Goal: Task Accomplishment & Management: Manage account settings

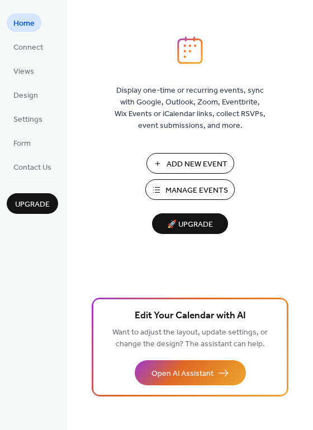
click at [217, 193] on span "Manage Events" at bounding box center [196, 191] width 63 height 12
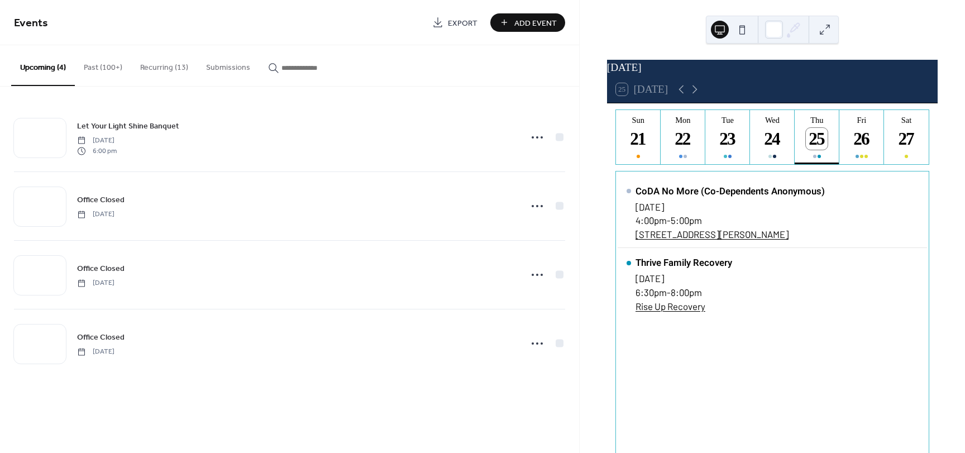
click at [149, 66] on button "Recurring (13)" at bounding box center [164, 65] width 66 height 40
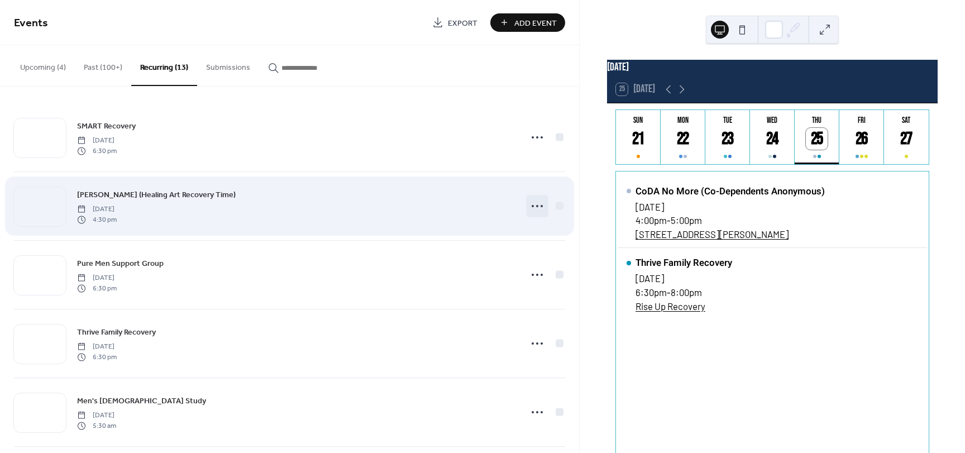
click at [540, 207] on icon at bounding box center [537, 206] width 18 height 18
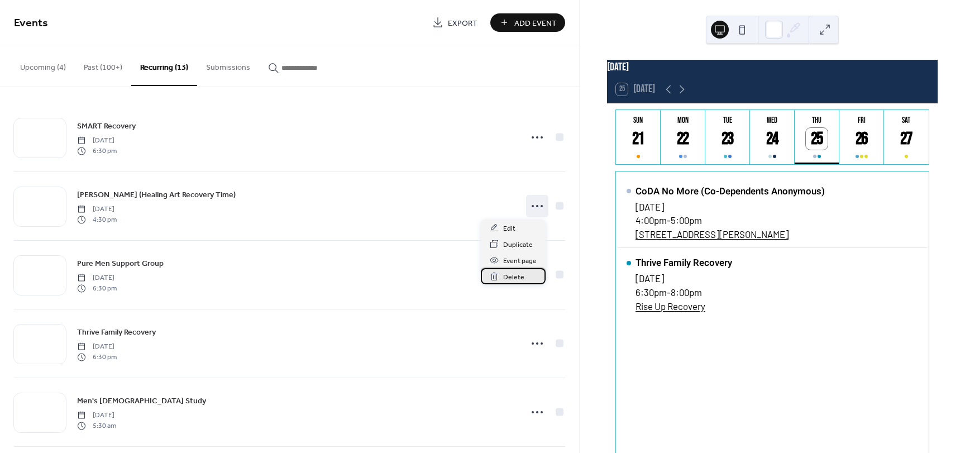
click at [517, 275] on span "Delete" at bounding box center [513, 277] width 21 height 12
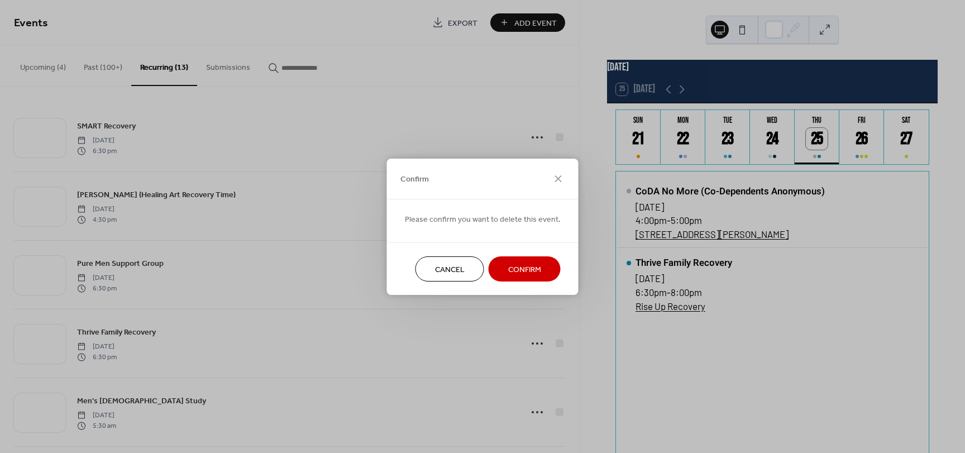
click at [449, 270] on span "Cancel" at bounding box center [450, 270] width 30 height 12
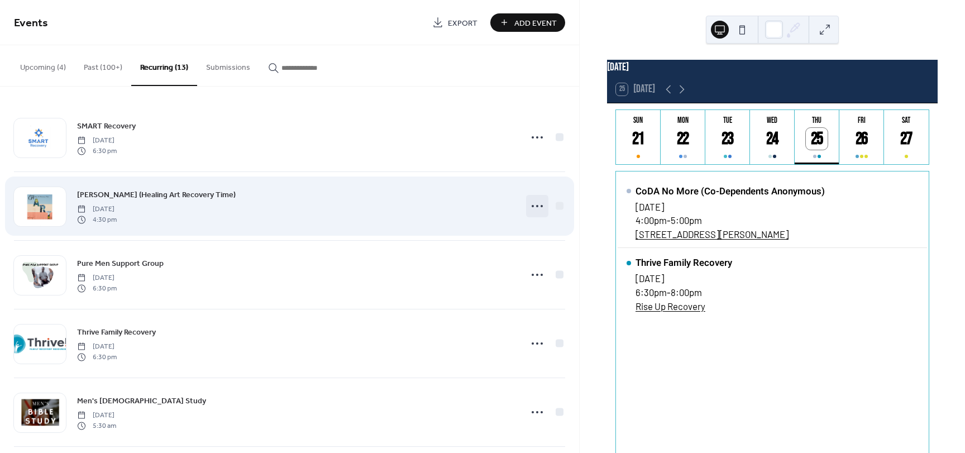
click at [532, 208] on icon at bounding box center [537, 206] width 18 height 18
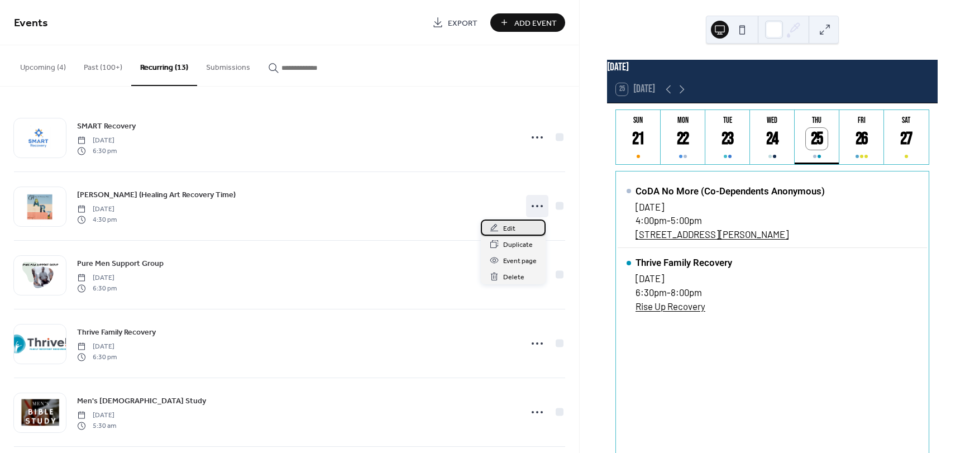
click at [517, 226] on div "Edit" at bounding box center [513, 227] width 65 height 16
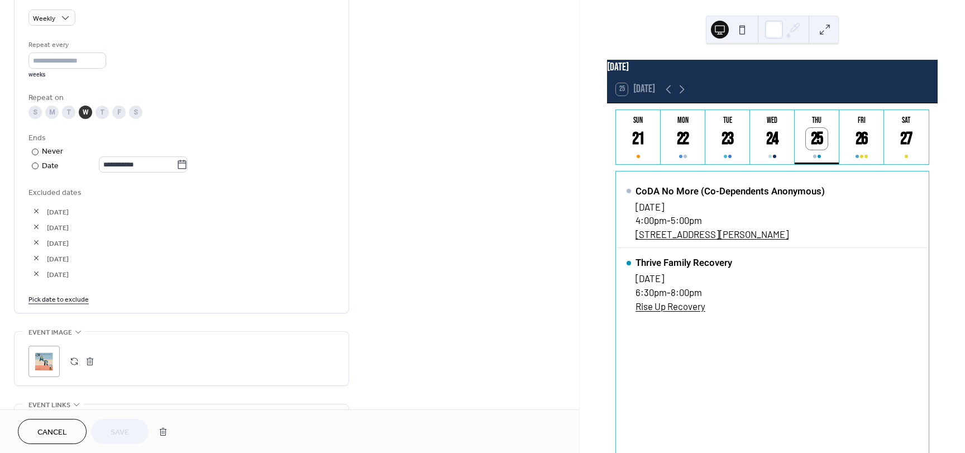
scroll to position [503, 0]
click at [188, 163] on icon at bounding box center [181, 161] width 11 height 11
click at [176, 163] on input "**********" at bounding box center [138, 162] width 78 height 16
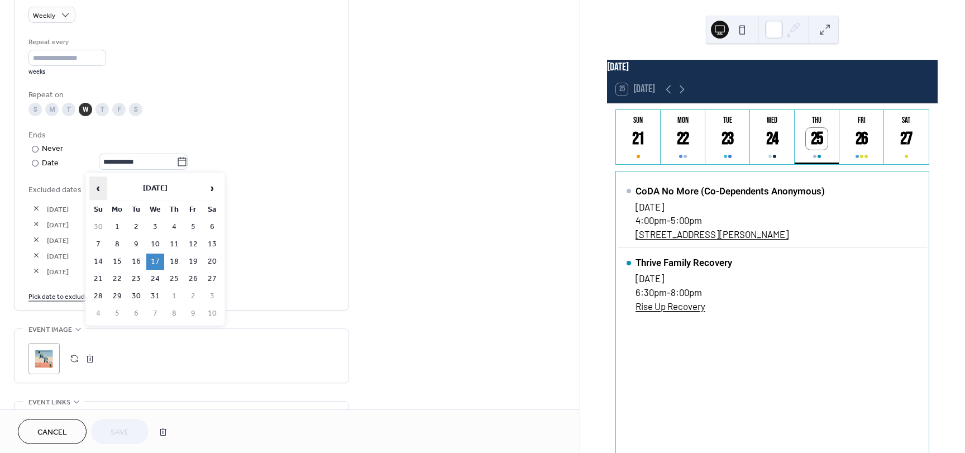
click at [95, 197] on span "‹" at bounding box center [98, 188] width 17 height 22
click at [98, 193] on span "‹" at bounding box center [98, 188] width 17 height 22
click at [174, 261] on td "18" at bounding box center [174, 262] width 18 height 16
type input "**********"
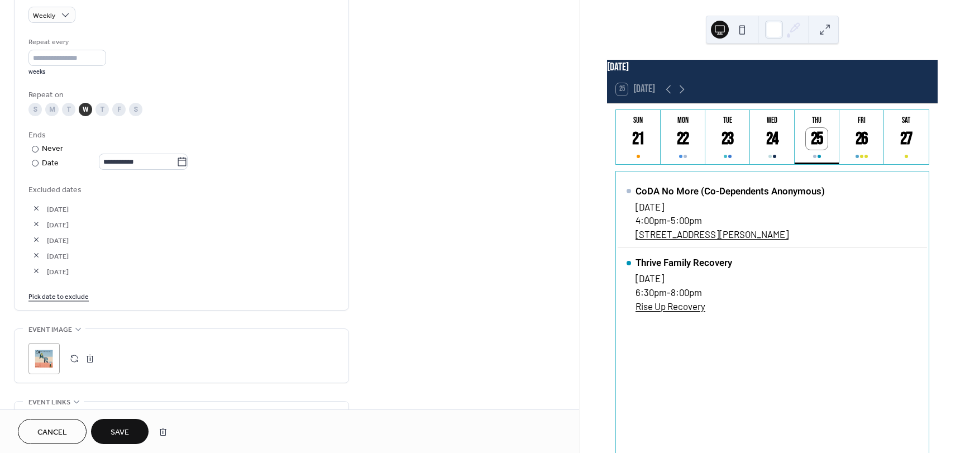
click at [125, 427] on span "Save" at bounding box center [120, 433] width 18 height 12
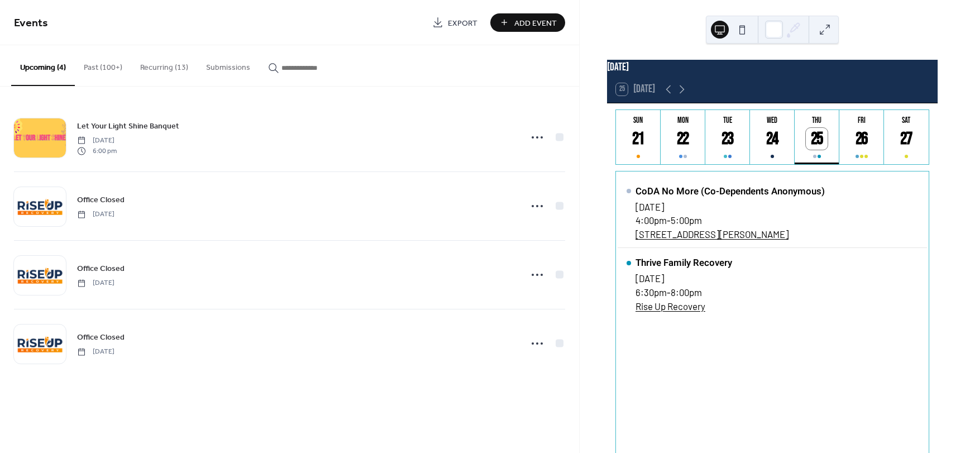
click at [160, 71] on button "Recurring (13)" at bounding box center [164, 65] width 66 height 40
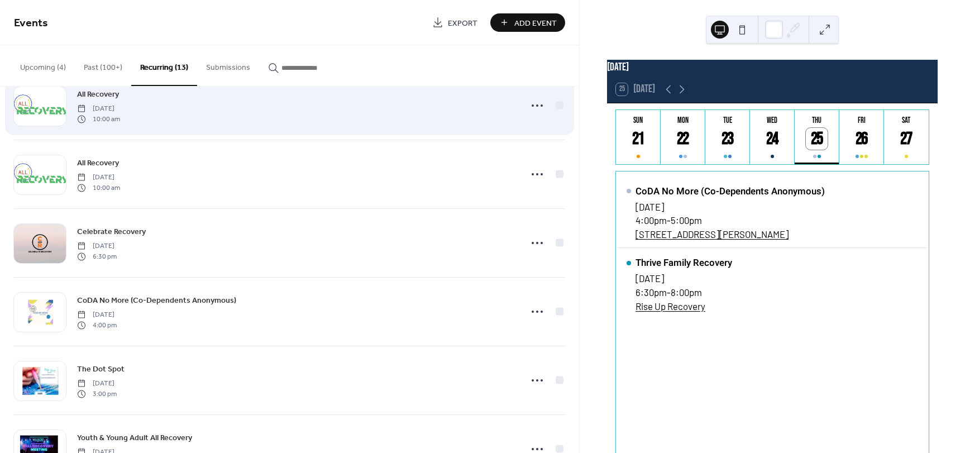
scroll to position [391, 0]
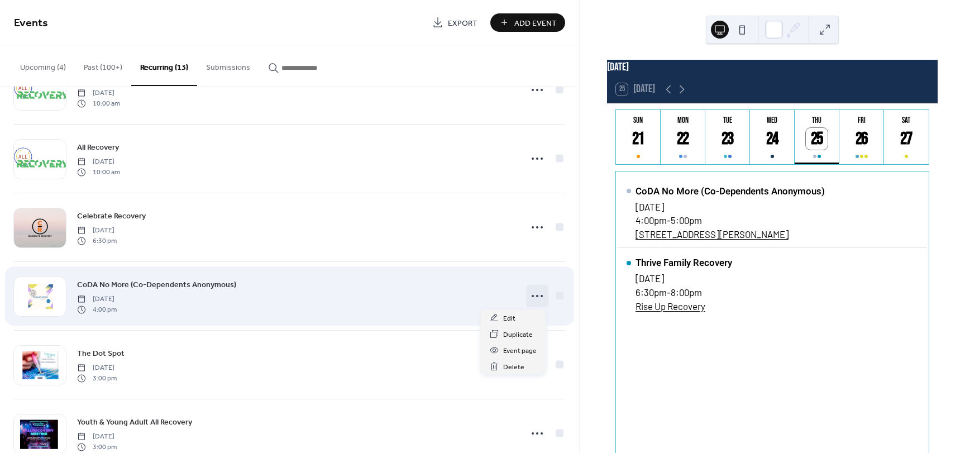
click at [533, 297] on icon at bounding box center [537, 296] width 18 height 18
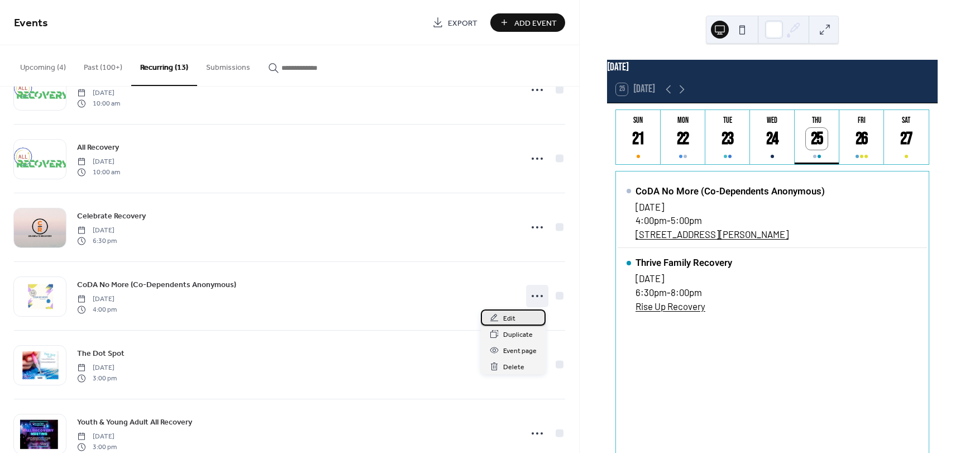
click at [513, 321] on span "Edit" at bounding box center [509, 319] width 12 height 12
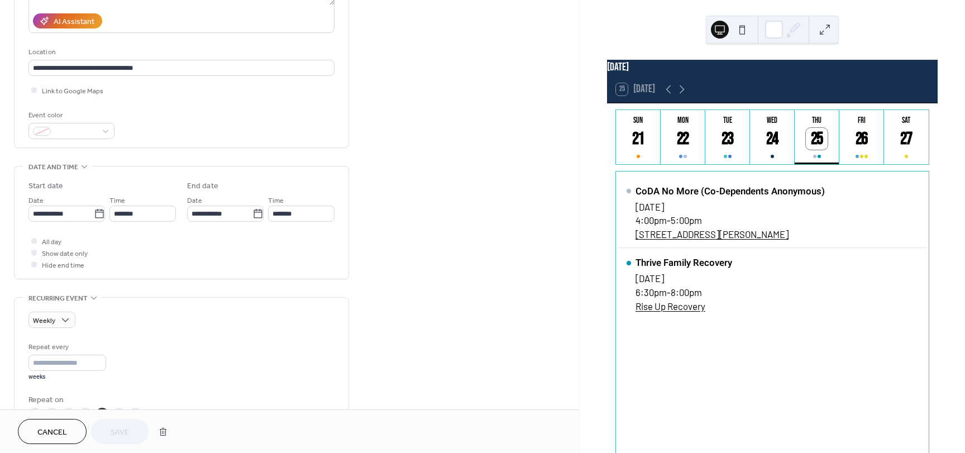
scroll to position [447, 0]
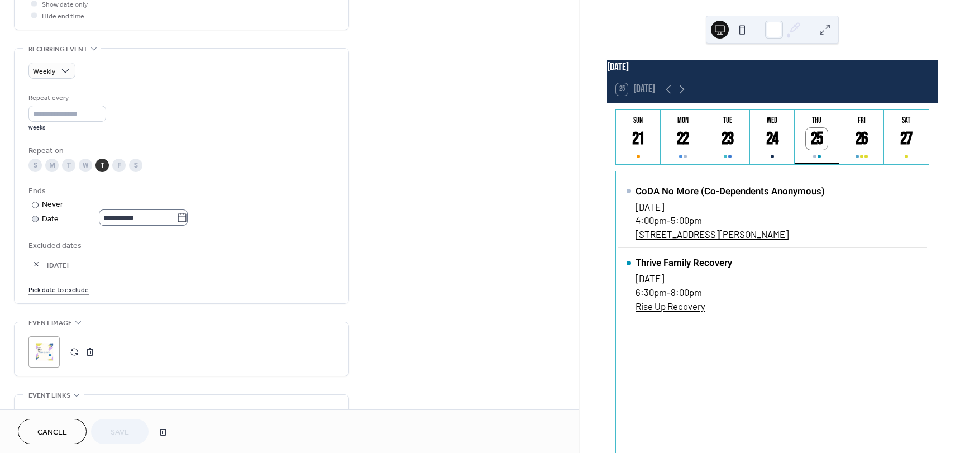
click at [186, 217] on icon at bounding box center [181, 217] width 11 height 11
click at [176, 217] on input "**********" at bounding box center [138, 217] width 78 height 16
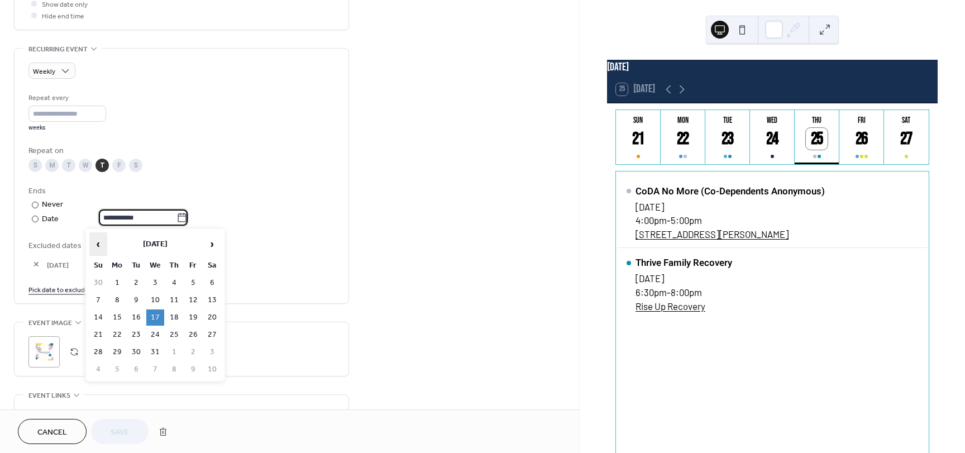
click at [99, 246] on span "‹" at bounding box center [98, 244] width 17 height 22
click at [177, 316] on td "18" at bounding box center [174, 317] width 18 height 16
type input "**********"
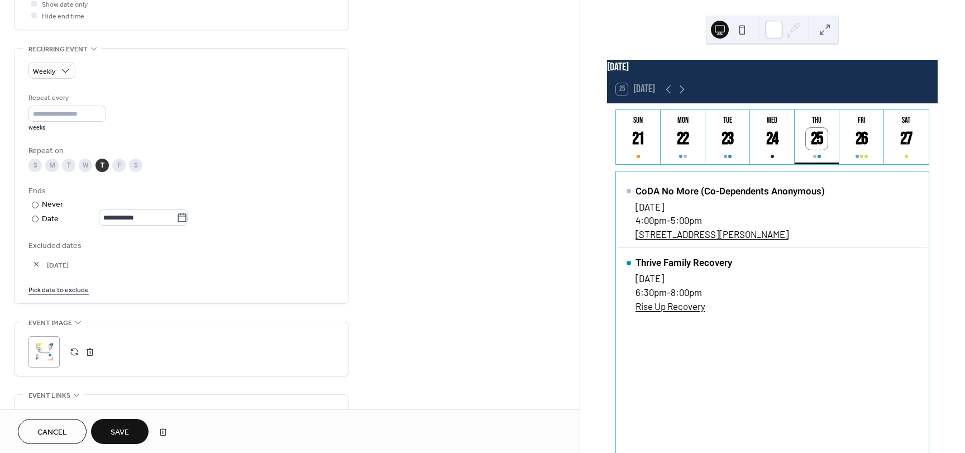
click at [121, 429] on span "Save" at bounding box center [120, 433] width 18 height 12
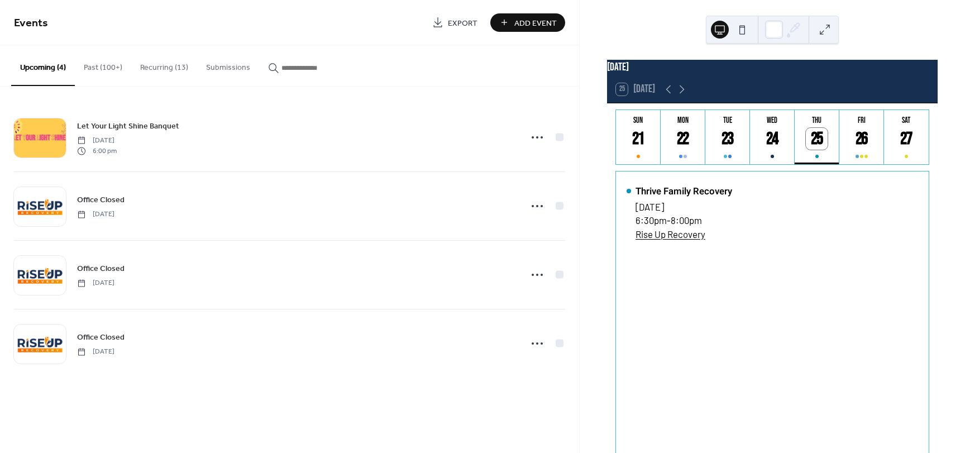
click at [162, 68] on button "Recurring (13)" at bounding box center [164, 65] width 66 height 40
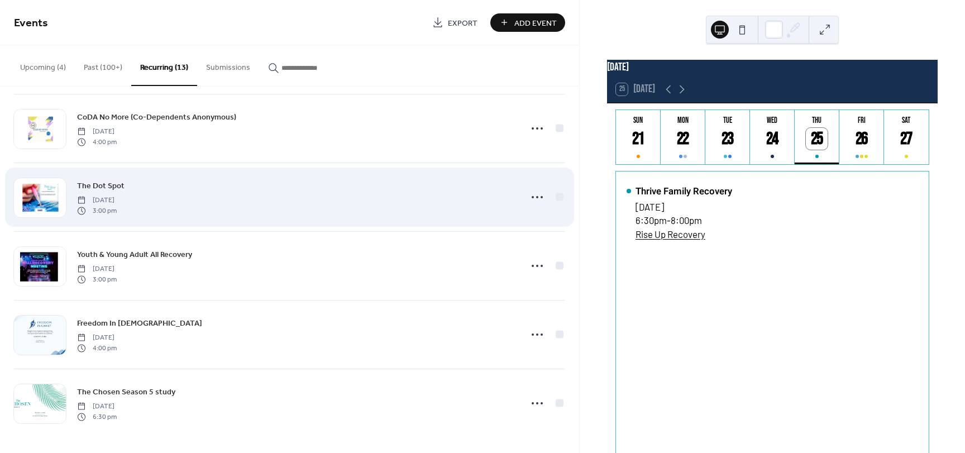
scroll to position [559, 0]
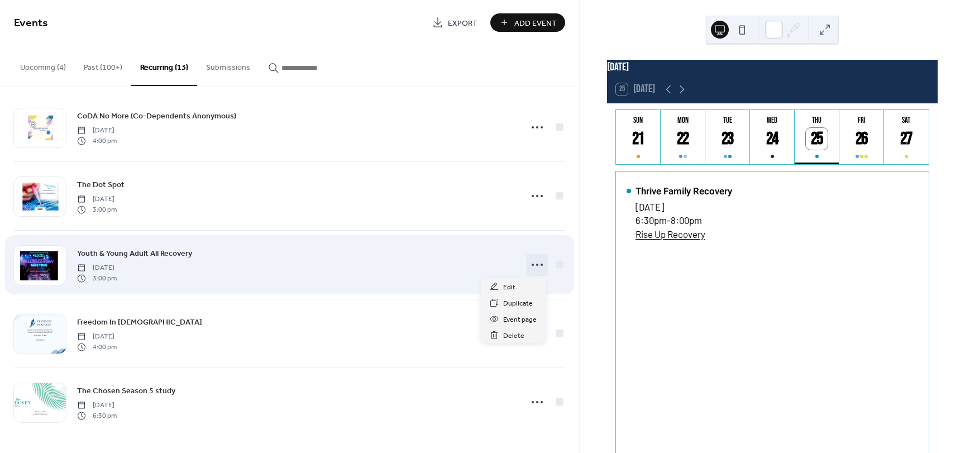
click at [535, 266] on icon at bounding box center [537, 265] width 18 height 18
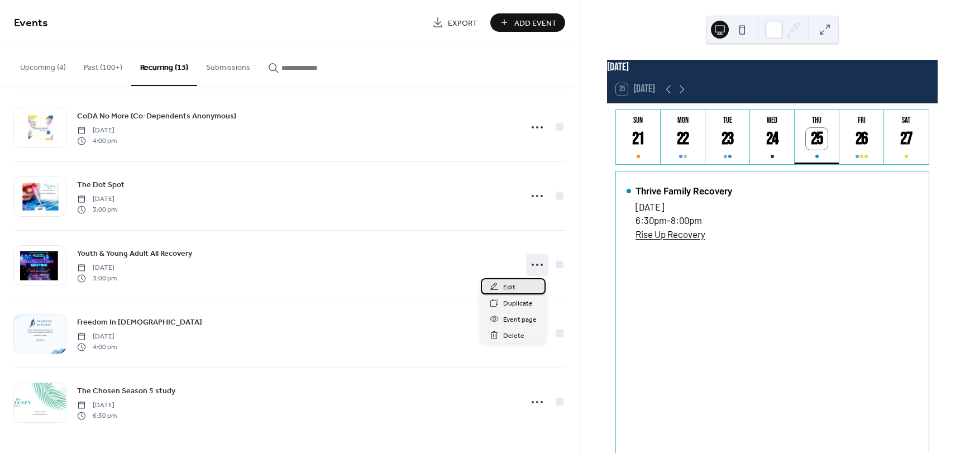
click at [506, 290] on span "Edit" at bounding box center [509, 287] width 12 height 12
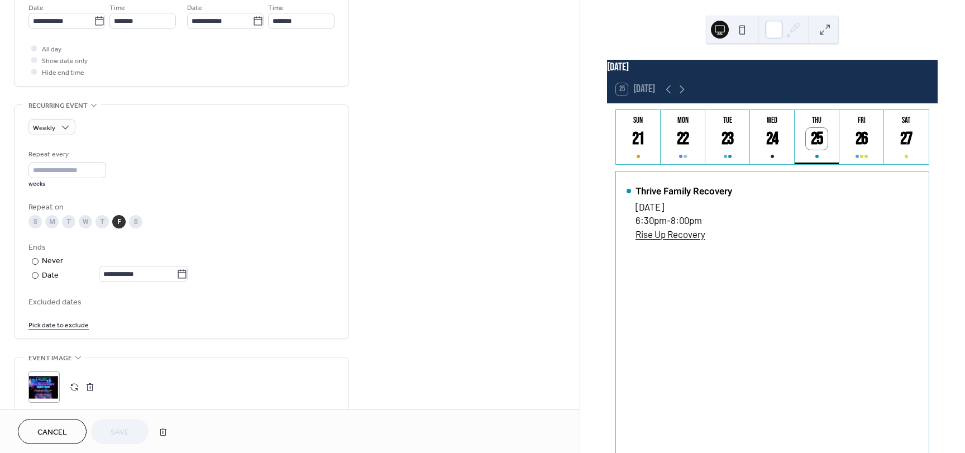
scroll to position [391, 0]
click at [186, 270] on icon at bounding box center [181, 273] width 11 height 11
click at [176, 270] on input "**********" at bounding box center [138, 273] width 78 height 16
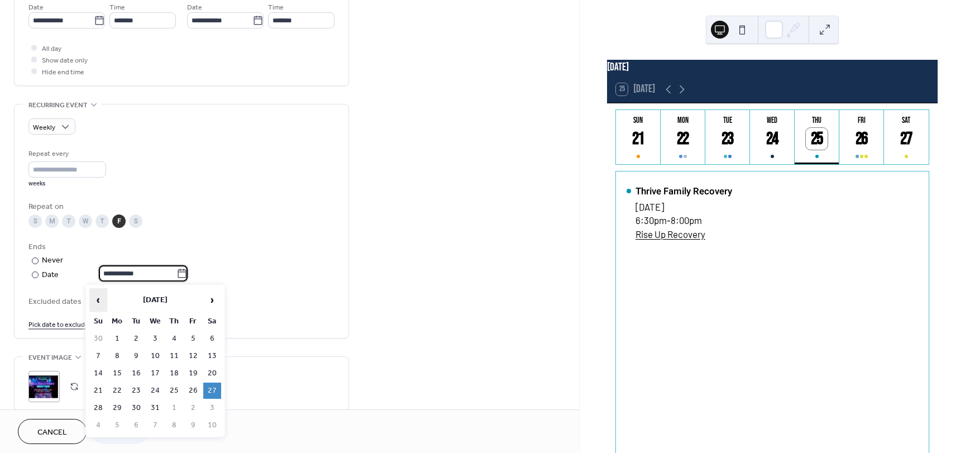
click at [92, 305] on span "‹" at bounding box center [98, 300] width 17 height 22
click at [93, 304] on span "‹" at bounding box center [98, 300] width 17 height 22
click at [204, 303] on span "›" at bounding box center [212, 300] width 17 height 22
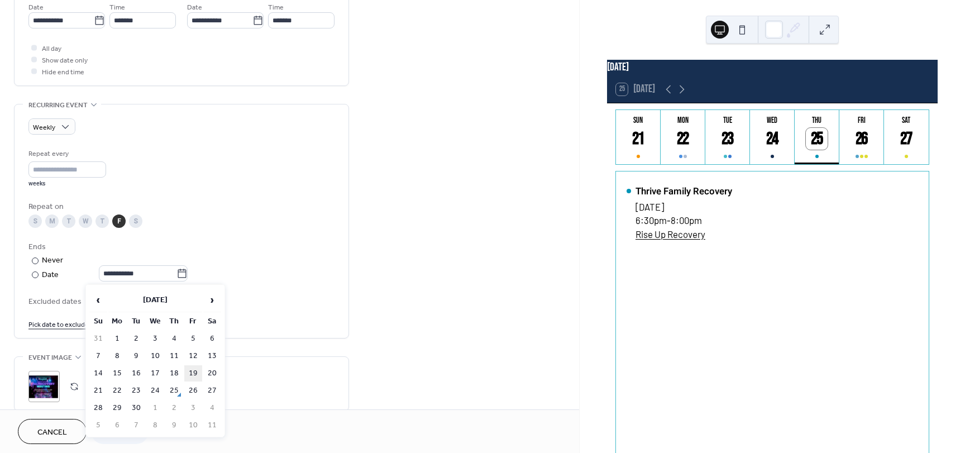
click at [194, 375] on td "19" at bounding box center [193, 373] width 18 height 16
type input "**********"
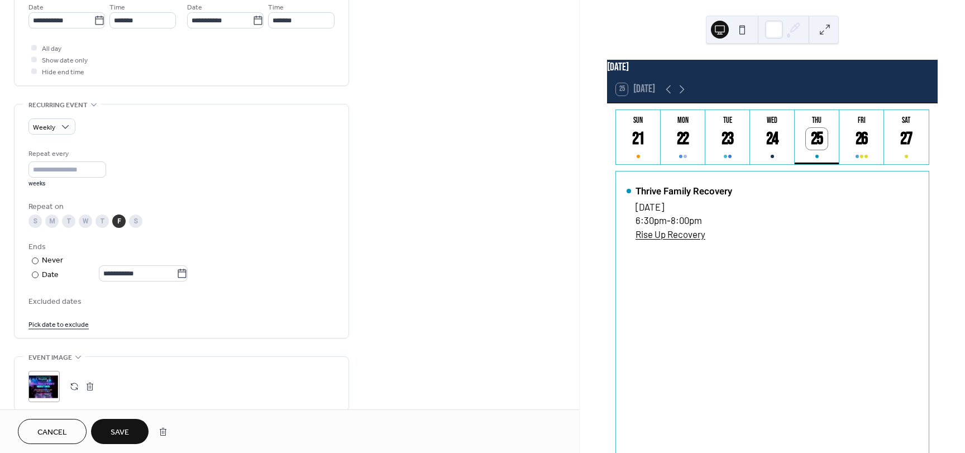
click at [119, 433] on span "Save" at bounding box center [120, 433] width 18 height 12
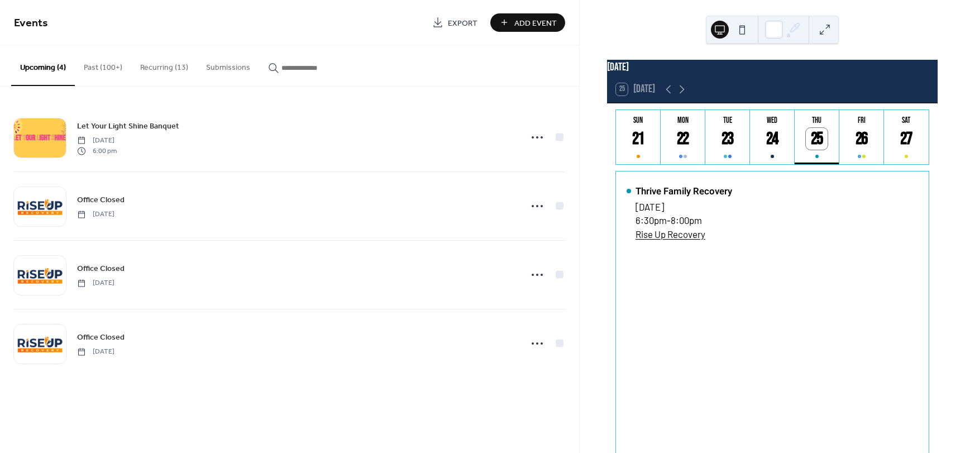
click at [165, 68] on button "Recurring (13)" at bounding box center [164, 65] width 66 height 40
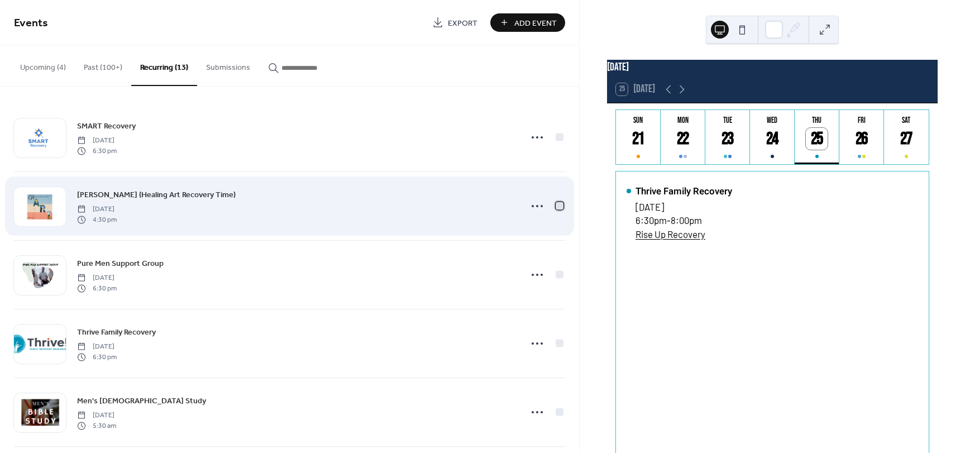
click at [560, 206] on div at bounding box center [559, 205] width 11 height 11
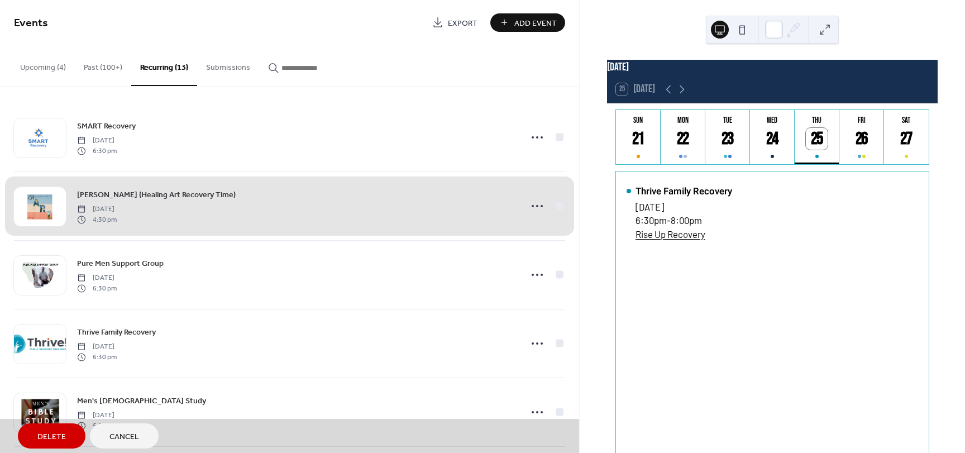
click at [128, 449] on div "Delete Cancel" at bounding box center [289, 436] width 579 height 34
click at [132, 436] on span "Cancel" at bounding box center [124, 437] width 30 height 12
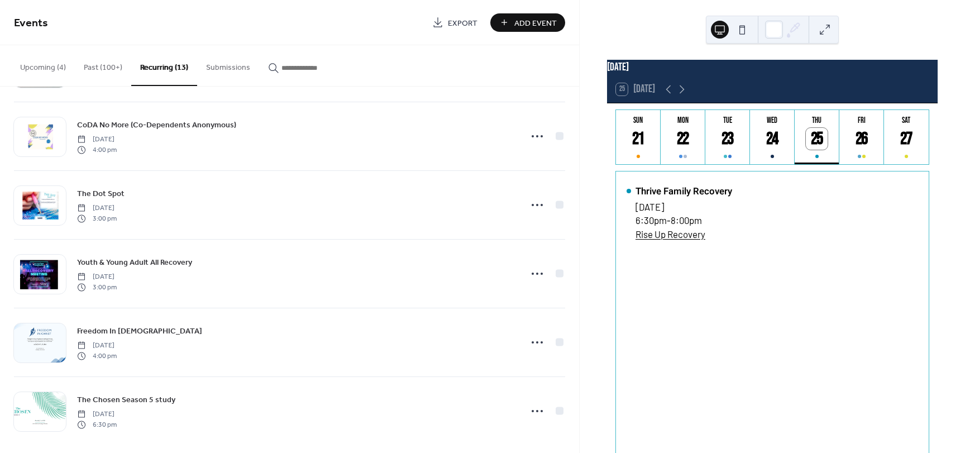
scroll to position [559, 0]
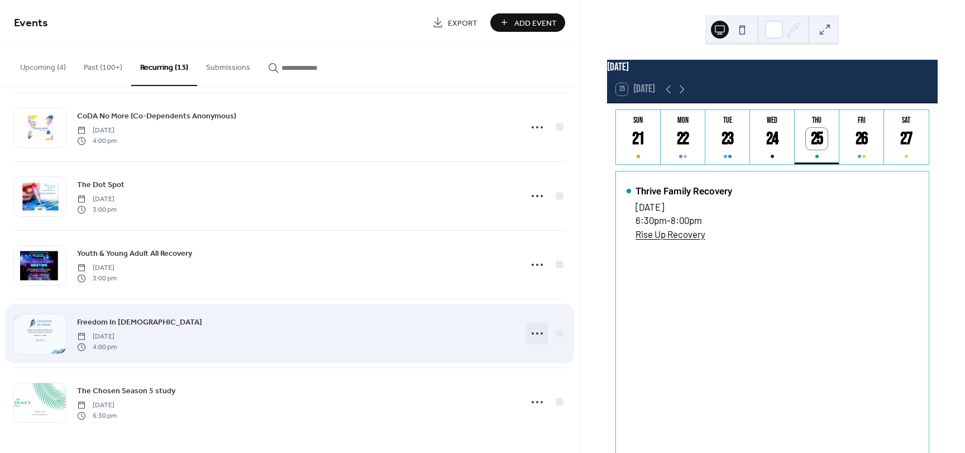
click at [531, 334] on icon at bounding box center [537, 333] width 18 height 18
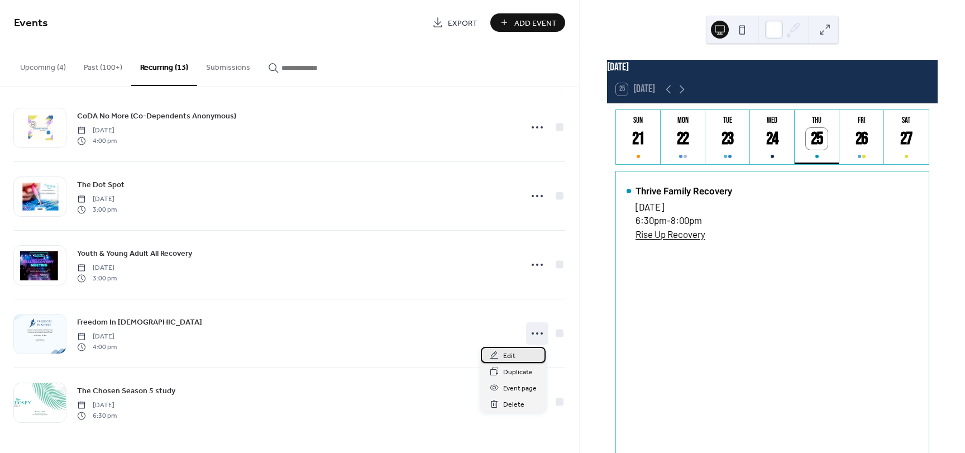
click at [518, 356] on div "Edit" at bounding box center [513, 355] width 65 height 16
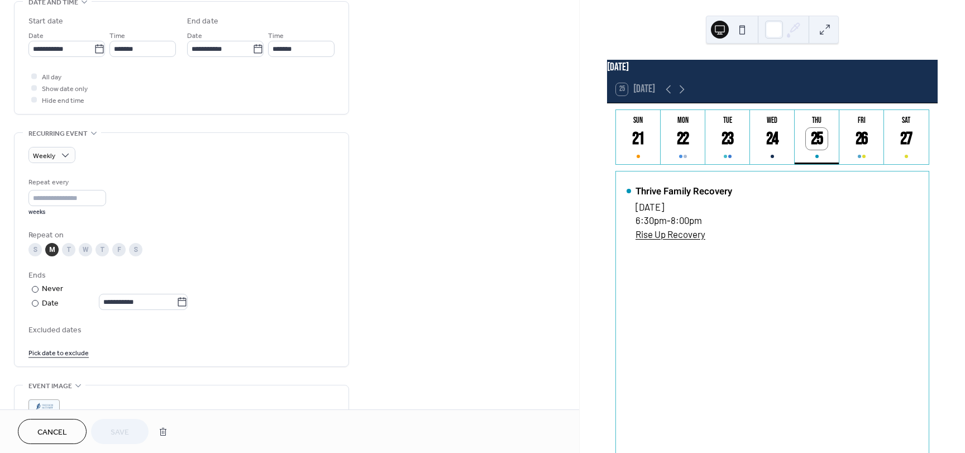
scroll to position [447, 0]
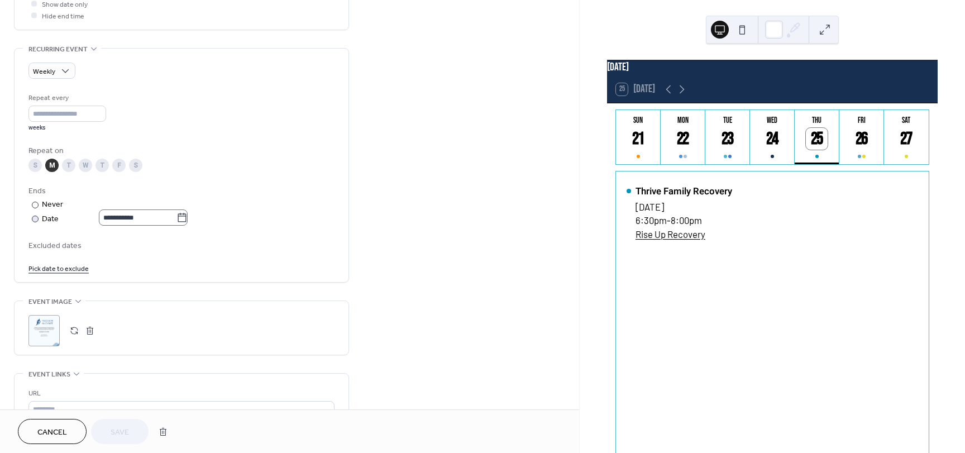
click at [186, 219] on icon at bounding box center [181, 217] width 11 height 11
click at [176, 219] on input "**********" at bounding box center [138, 217] width 78 height 16
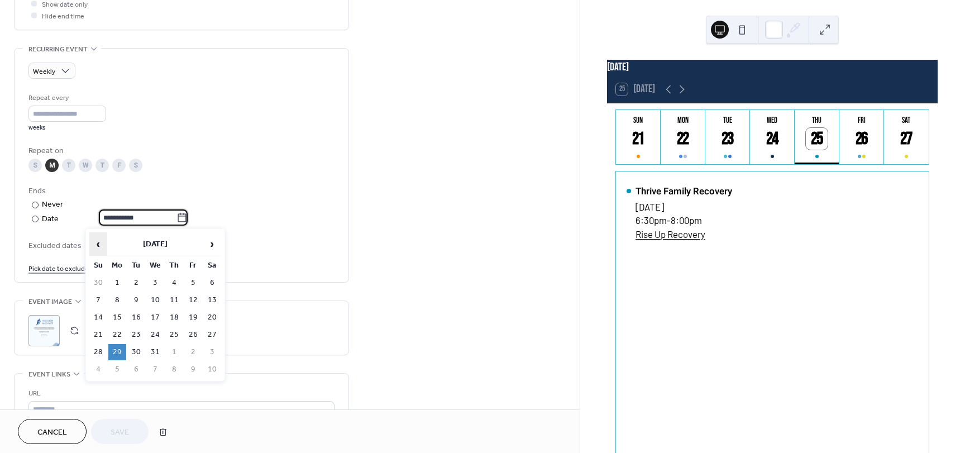
click at [94, 246] on span "‹" at bounding box center [98, 244] width 17 height 22
click at [199, 319] on td "19" at bounding box center [193, 317] width 18 height 16
type input "**********"
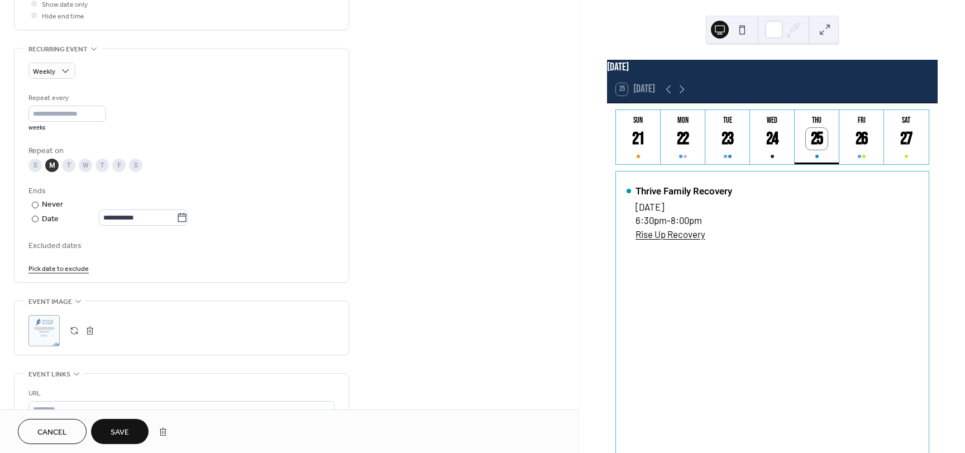
click at [134, 441] on button "Save" at bounding box center [120, 431] width 58 height 25
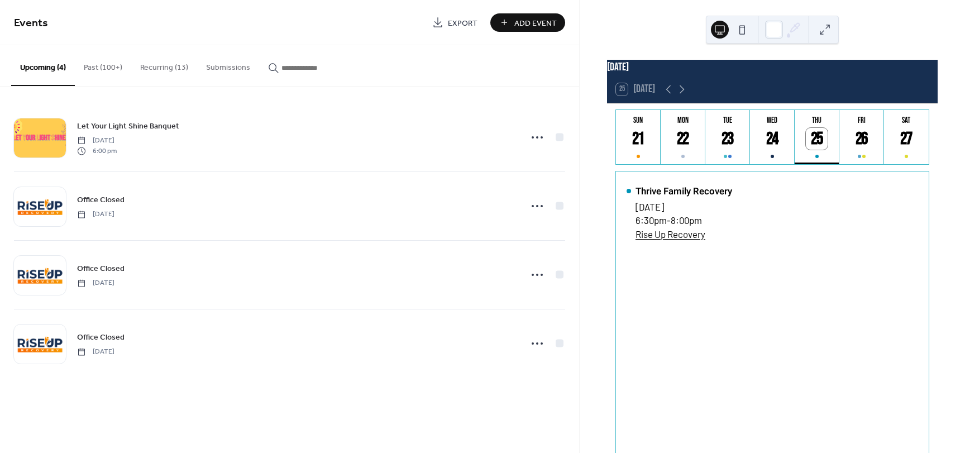
click at [165, 66] on button "Recurring (13)" at bounding box center [164, 65] width 66 height 40
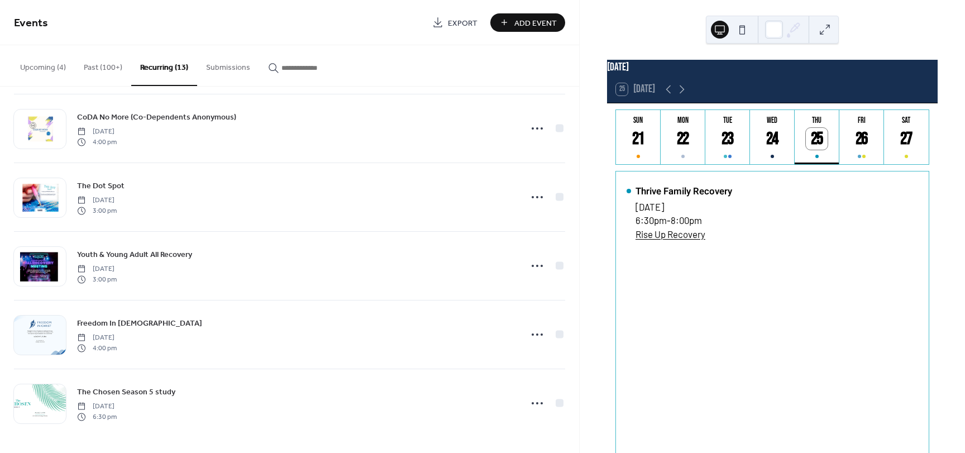
scroll to position [559, 0]
click at [682, 94] on icon at bounding box center [681, 89] width 13 height 13
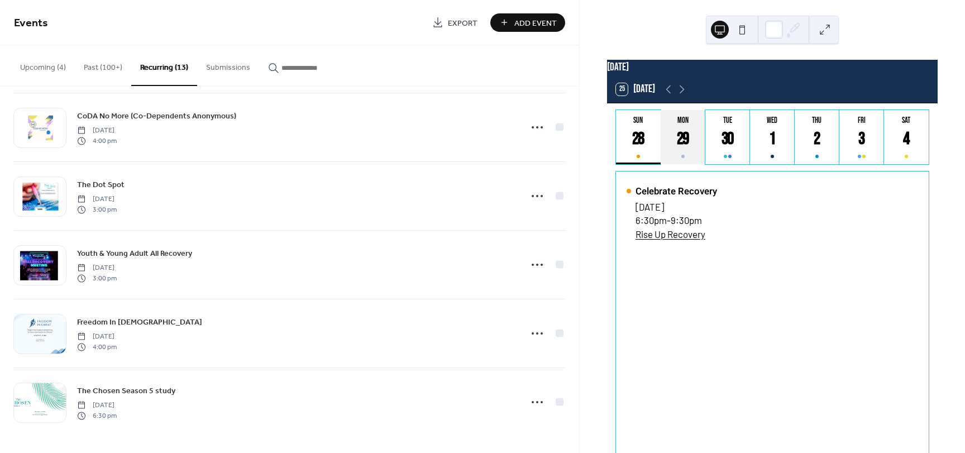
click at [681, 149] on div "29" at bounding box center [683, 139] width 22 height 22
click at [729, 148] on div "30" at bounding box center [727, 139] width 22 height 22
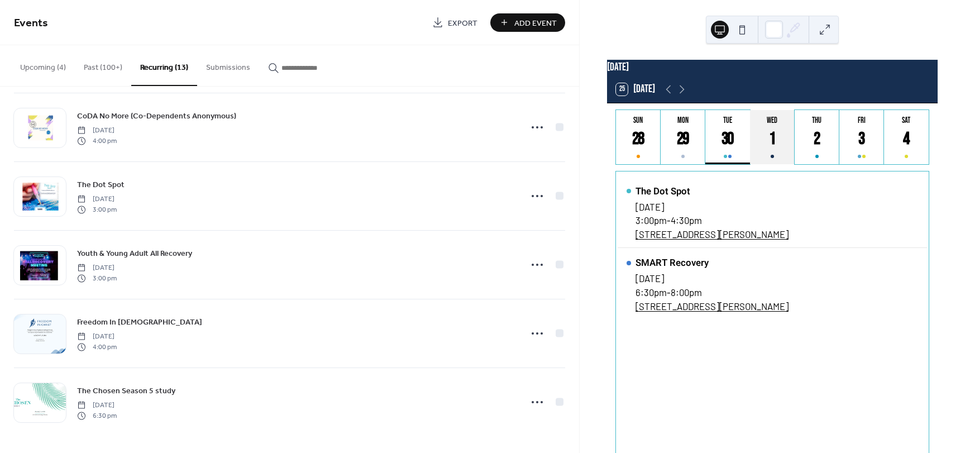
click at [767, 146] on div "1" at bounding box center [772, 139] width 22 height 22
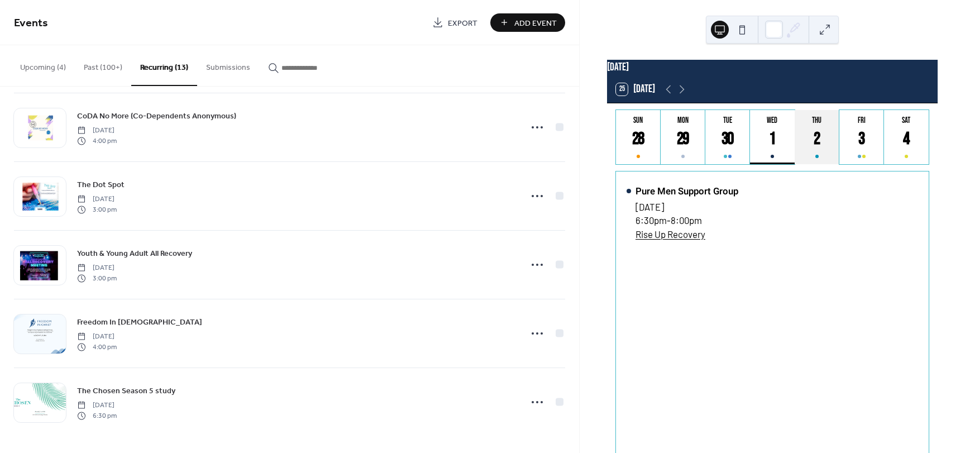
click at [807, 146] on div "2" at bounding box center [817, 139] width 22 height 22
click at [694, 144] on button "Mon 29" at bounding box center [683, 137] width 45 height 54
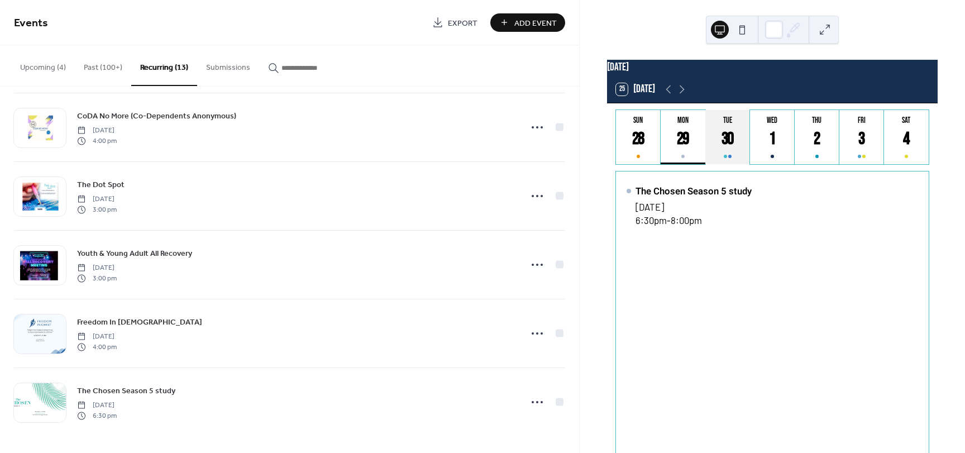
click at [733, 141] on div "30" at bounding box center [727, 139] width 22 height 22
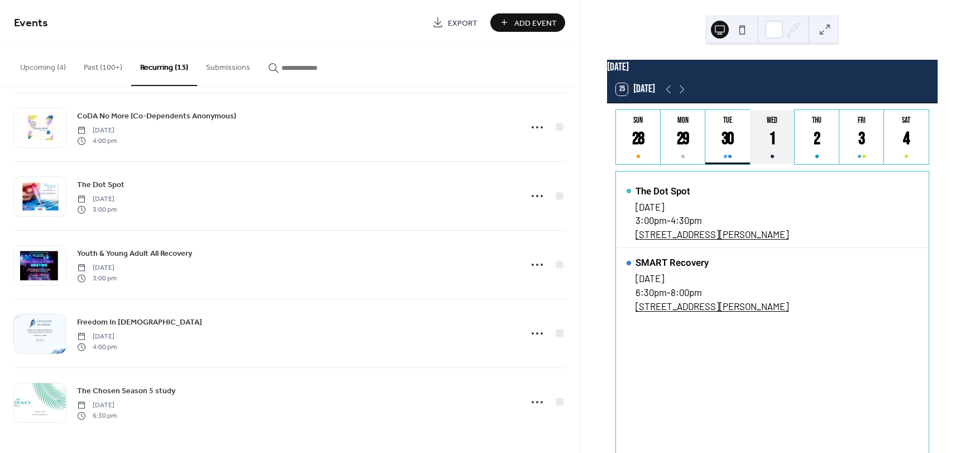
click at [773, 140] on div "1" at bounding box center [772, 139] width 22 height 22
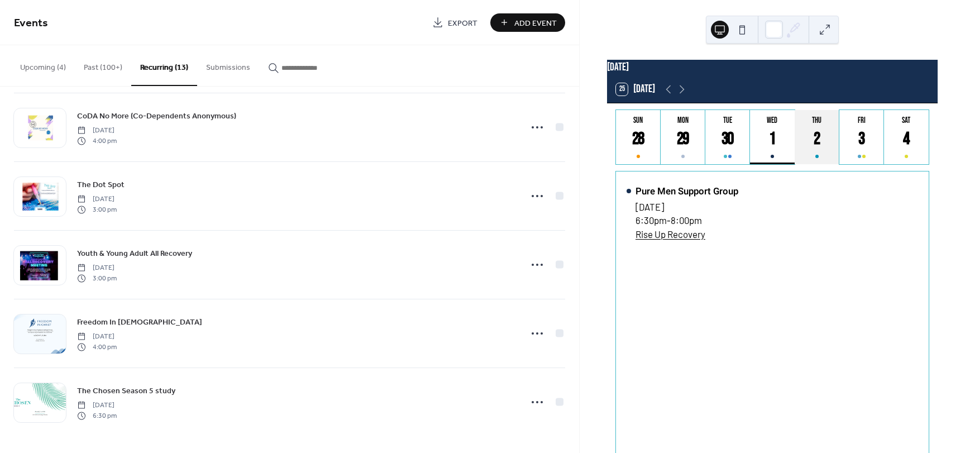
click at [811, 141] on div "2" at bounding box center [817, 139] width 22 height 22
click at [864, 142] on div "3" at bounding box center [861, 139] width 22 height 22
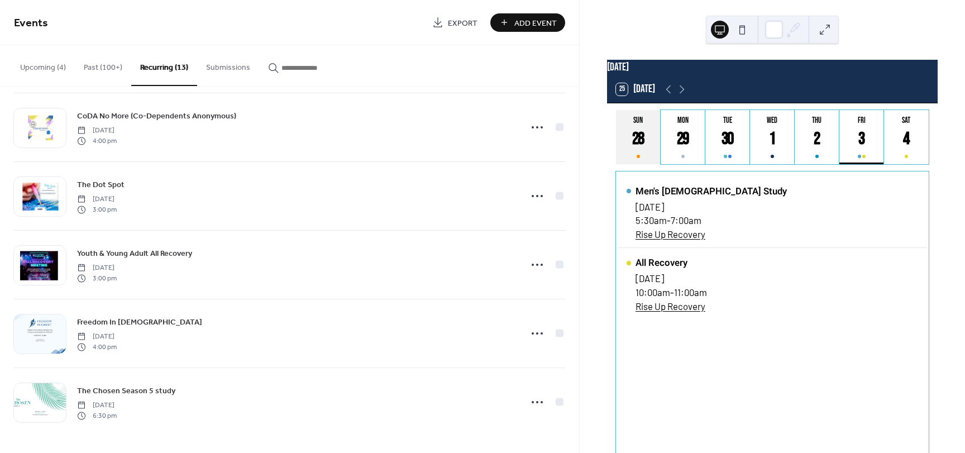
click at [635, 150] on div "28" at bounding box center [638, 139] width 22 height 22
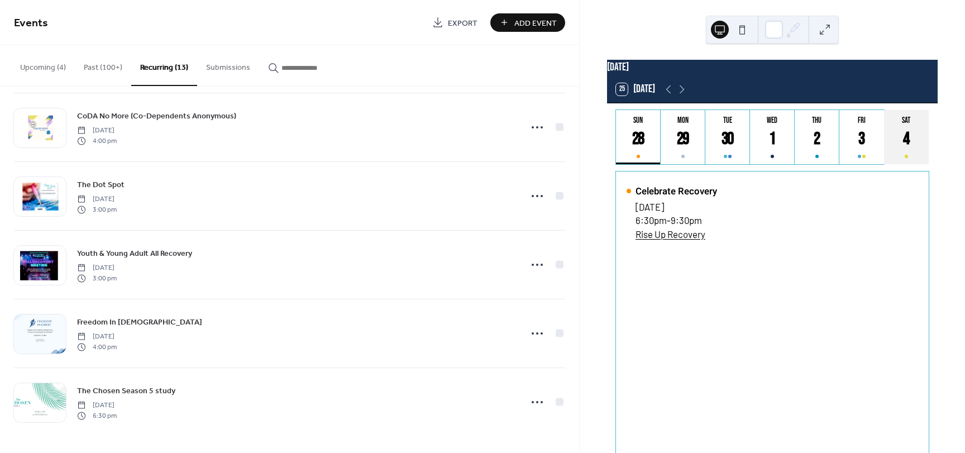
click at [886, 142] on button "Sat 4" at bounding box center [906, 137] width 45 height 54
click at [223, 71] on button "Submissions" at bounding box center [228, 65] width 62 height 40
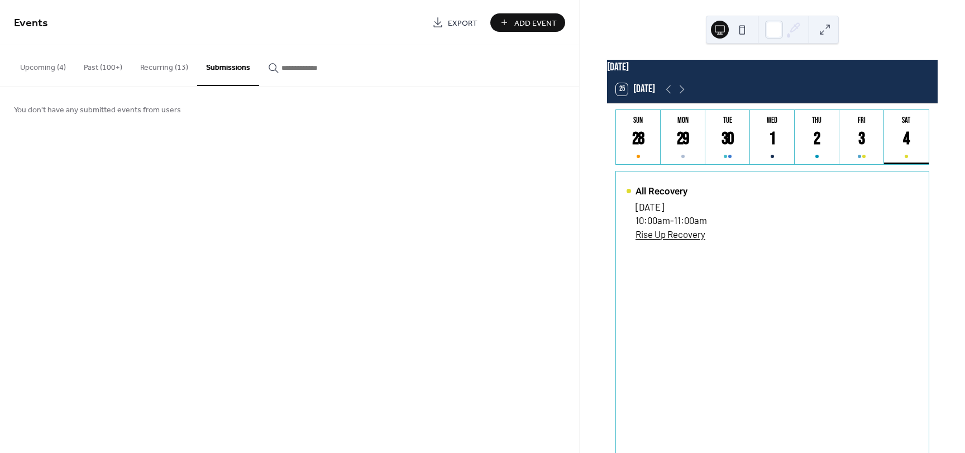
click at [102, 70] on button "Past (100+)" at bounding box center [103, 65] width 56 height 40
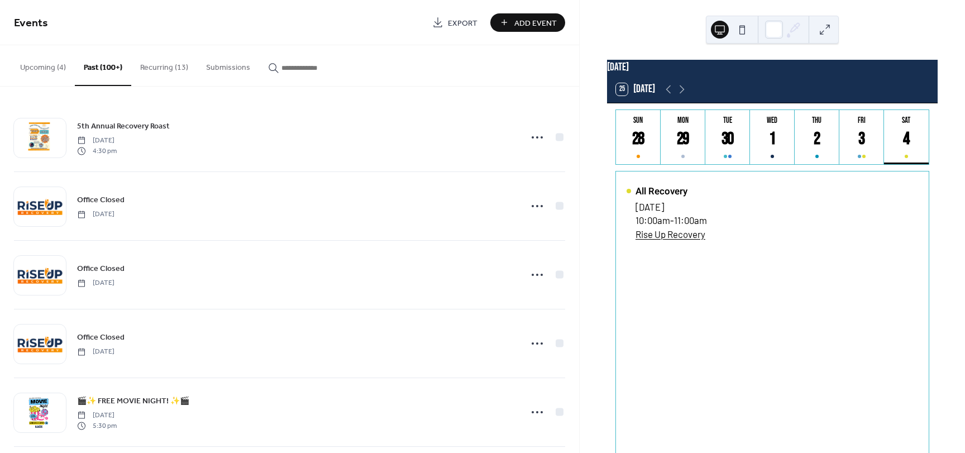
click at [46, 70] on button "Upcoming (4)" at bounding box center [43, 65] width 64 height 40
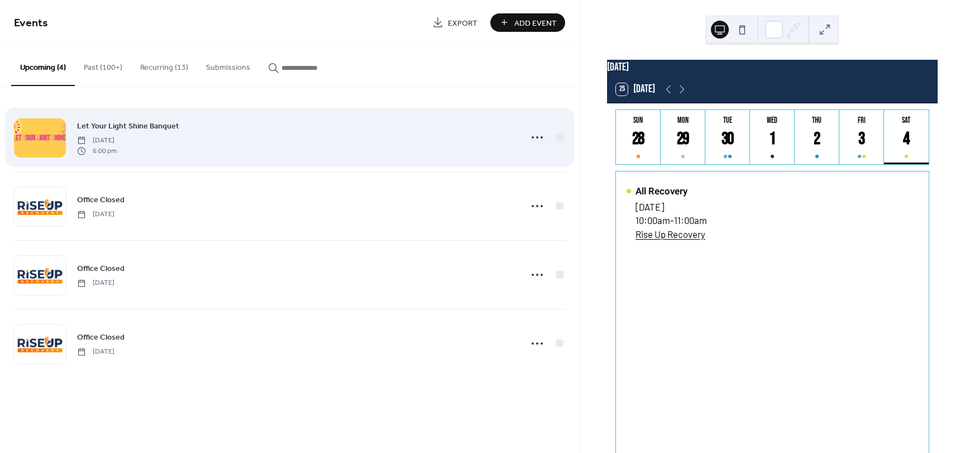
click at [37, 142] on div at bounding box center [40, 137] width 52 height 39
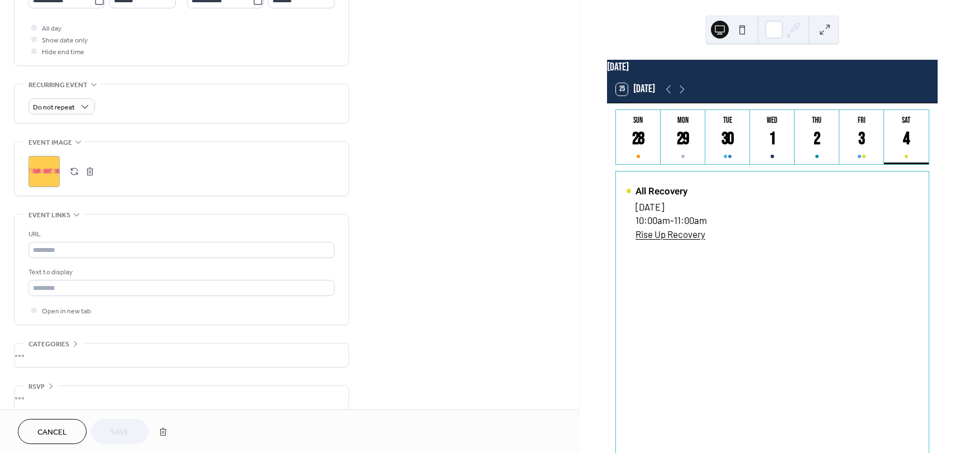
scroll to position [423, 0]
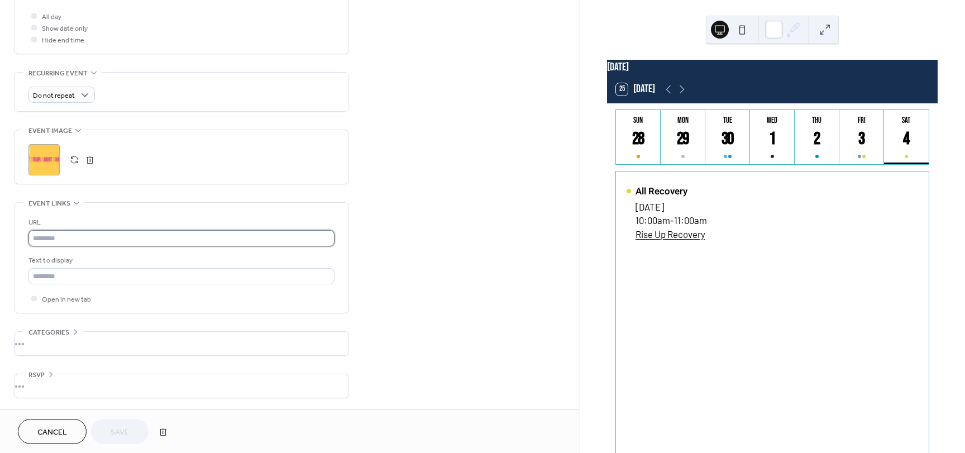
click at [87, 238] on input "text" at bounding box center [181, 238] width 306 height 16
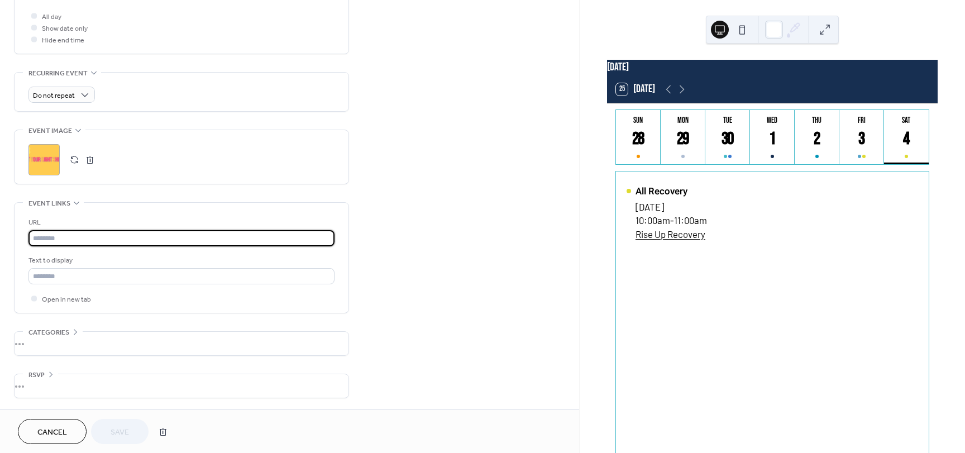
paste input "**********"
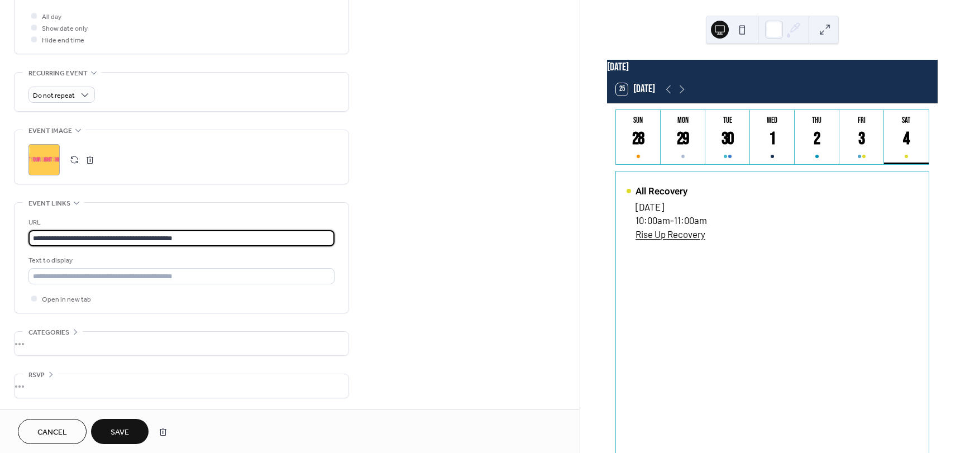
type input "**********"
click at [74, 334] on div "•••" at bounding box center [182, 343] width 334 height 23
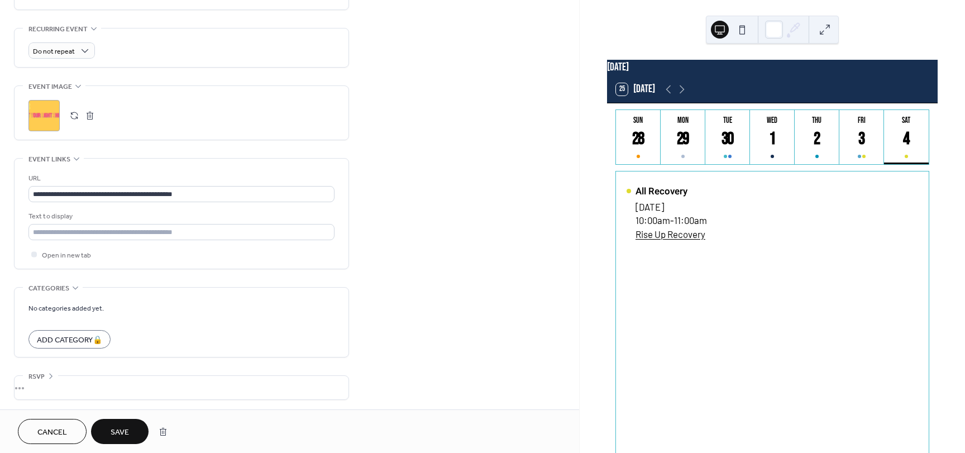
scroll to position [468, 0]
click at [71, 287] on icon at bounding box center [75, 285] width 9 height 9
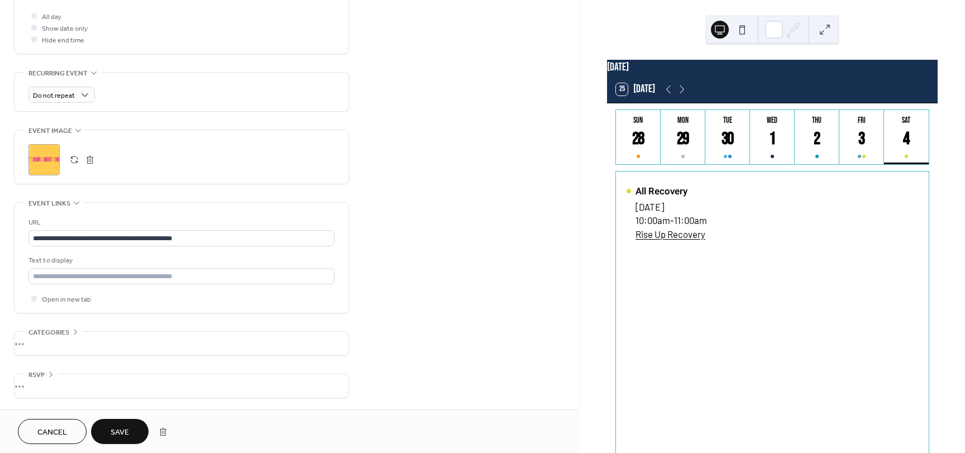
click at [46, 374] on div "•••" at bounding box center [182, 385] width 334 height 23
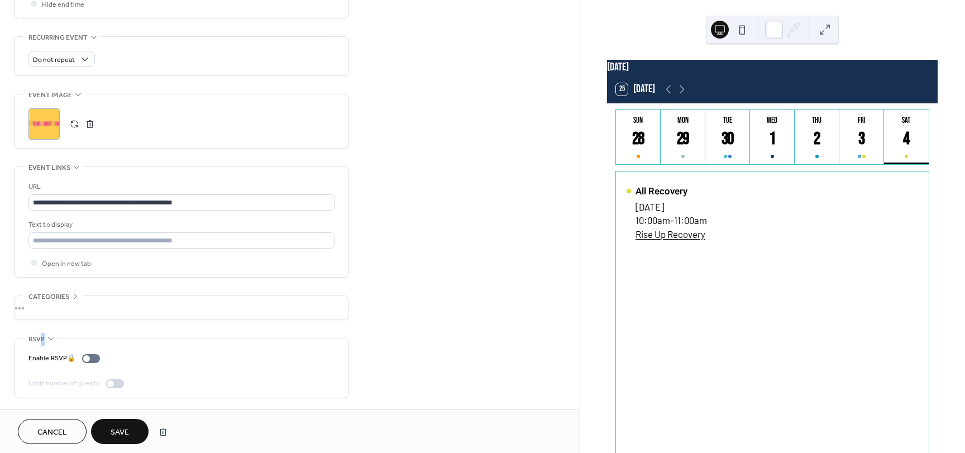
click at [44, 337] on span "RSVP" at bounding box center [36, 339] width 16 height 12
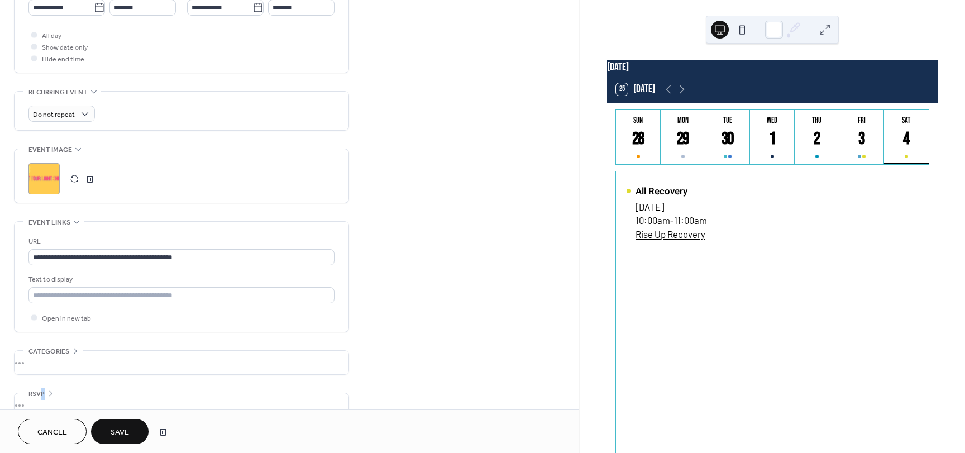
scroll to position [423, 0]
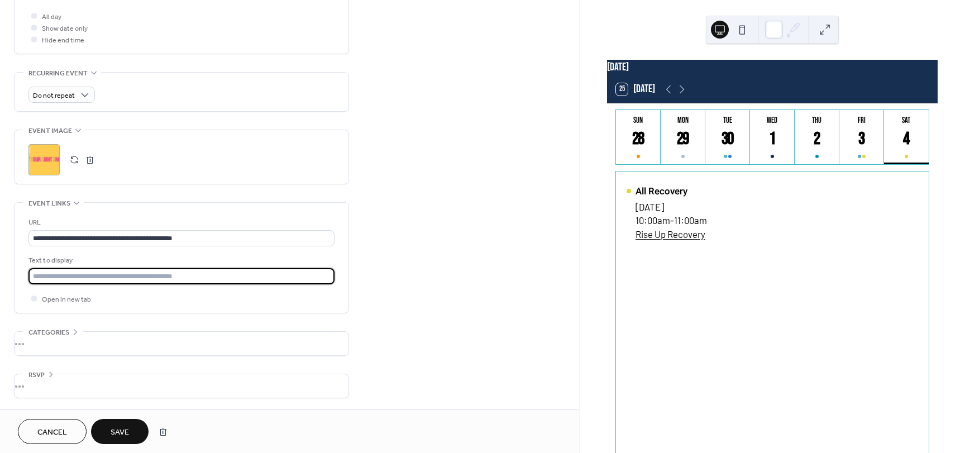
drag, startPoint x: 72, startPoint y: 276, endPoint x: 37, endPoint y: 279, distance: 35.3
click at [37, 279] on input "text" at bounding box center [181, 276] width 306 height 16
click at [71, 275] on input "text" at bounding box center [181, 276] width 306 height 16
click at [70, 277] on input "text" at bounding box center [181, 276] width 306 height 16
click at [264, 281] on input "text" at bounding box center [181, 276] width 306 height 16
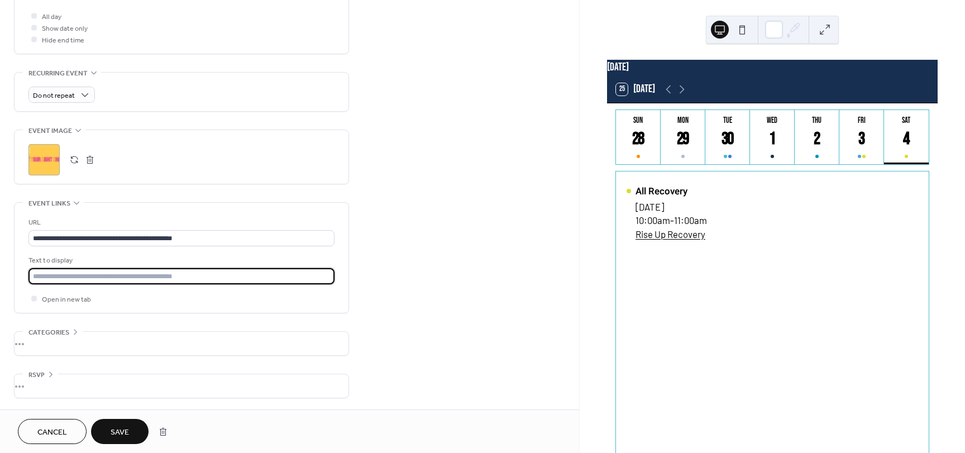
paste input "**********"
click at [70, 276] on input "**********" at bounding box center [181, 276] width 306 height 16
type input "**********"
click at [130, 436] on button "Save" at bounding box center [120, 431] width 58 height 25
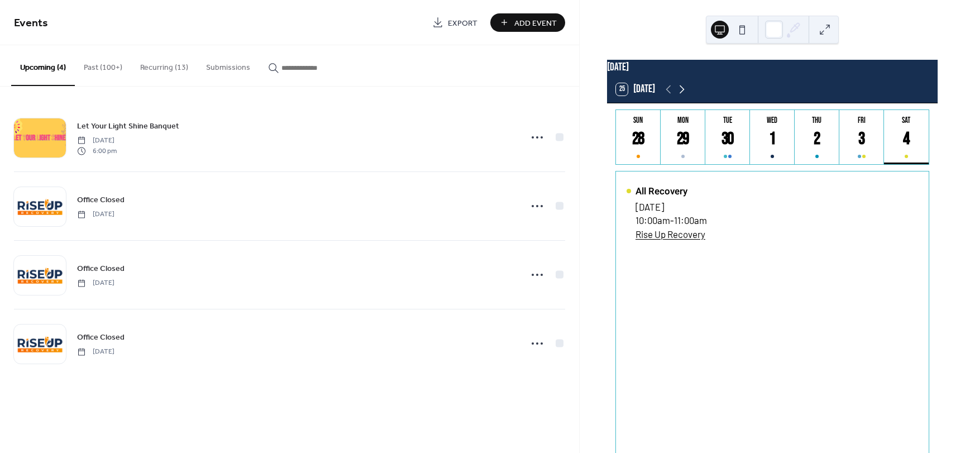
click at [679, 96] on icon at bounding box center [681, 89] width 13 height 13
click at [678, 96] on icon at bounding box center [681, 89] width 13 height 13
click at [680, 96] on icon at bounding box center [681, 89] width 13 height 13
click at [681, 96] on icon at bounding box center [681, 89] width 13 height 13
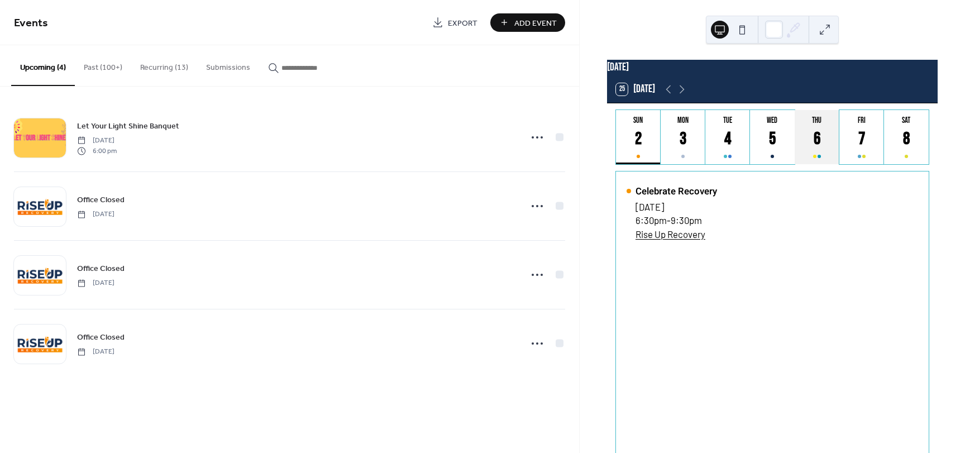
click at [812, 150] on div "6" at bounding box center [817, 139] width 22 height 22
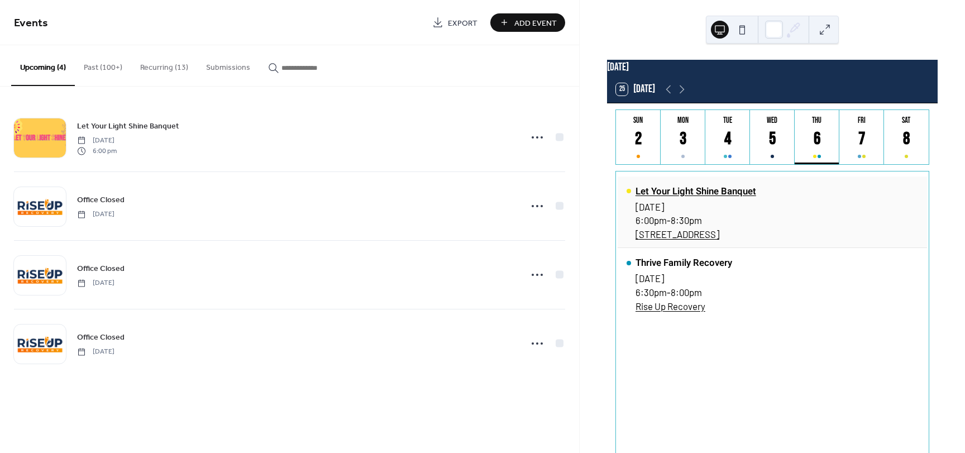
click at [682, 198] on div "Let Your Light Shine Banquet" at bounding box center [695, 191] width 121 height 14
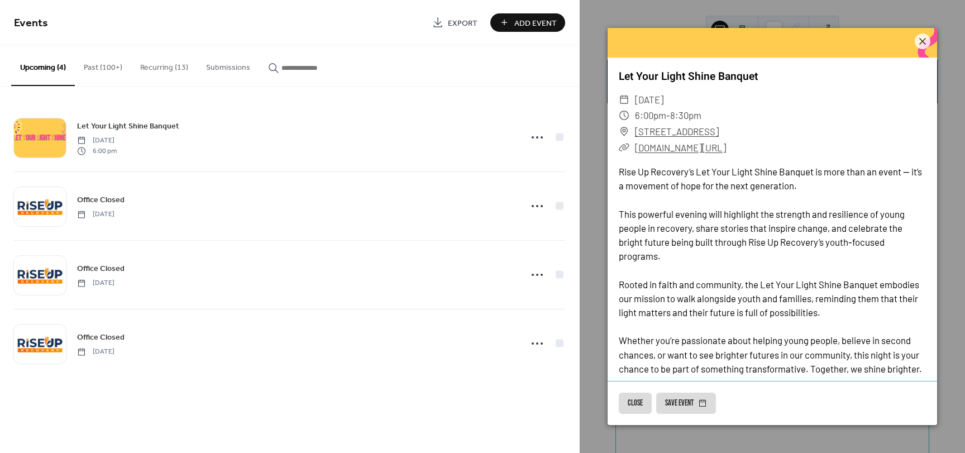
scroll to position [154, 0]
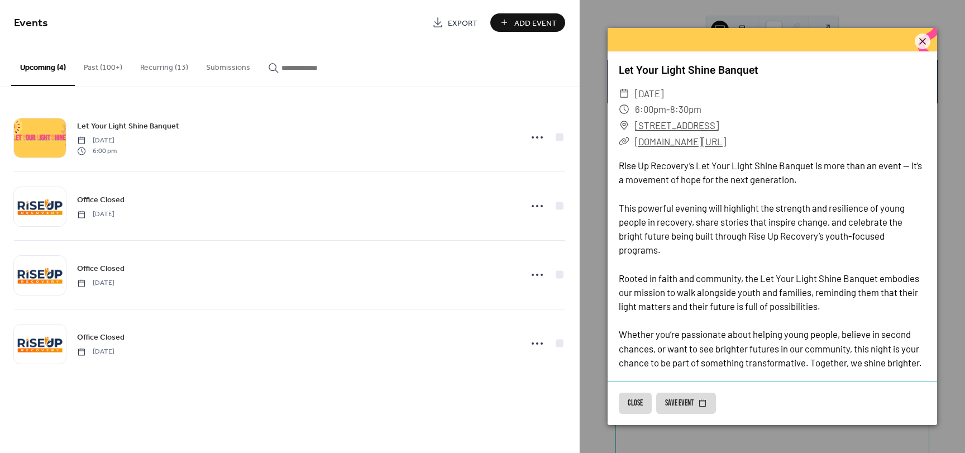
click at [710, 136] on link "riseuprecoverymn.com/letyourlightshine" at bounding box center [680, 141] width 91 height 11
click at [920, 38] on icon at bounding box center [922, 41] width 13 height 13
